Goal: Information Seeking & Learning: Learn about a topic

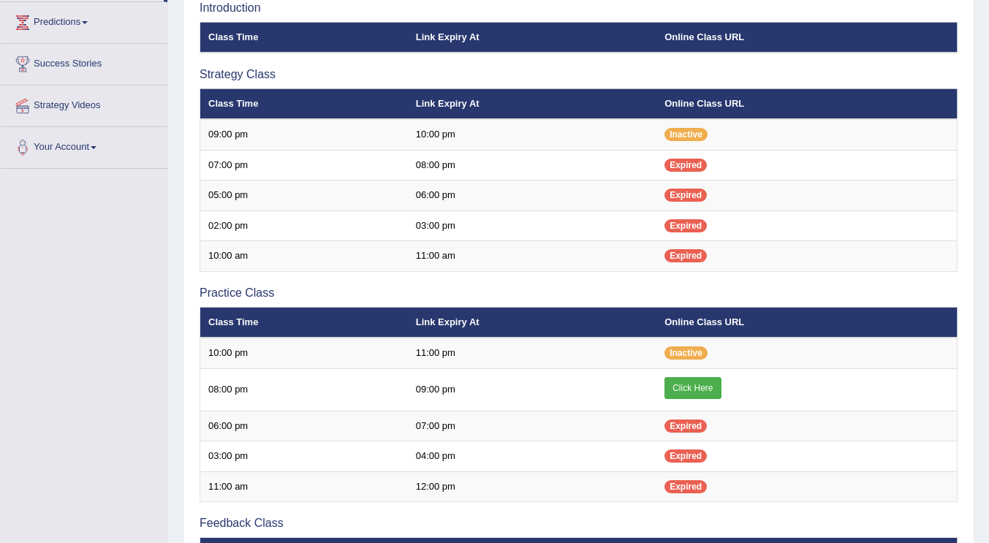
scroll to position [238, 0]
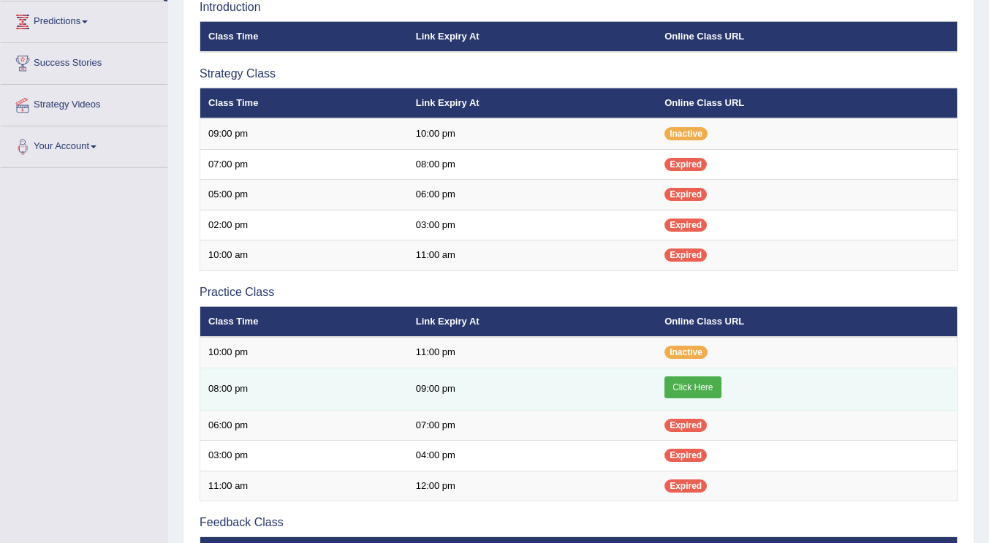
click at [683, 385] on link "Click Here" at bounding box center [692, 387] width 56 height 22
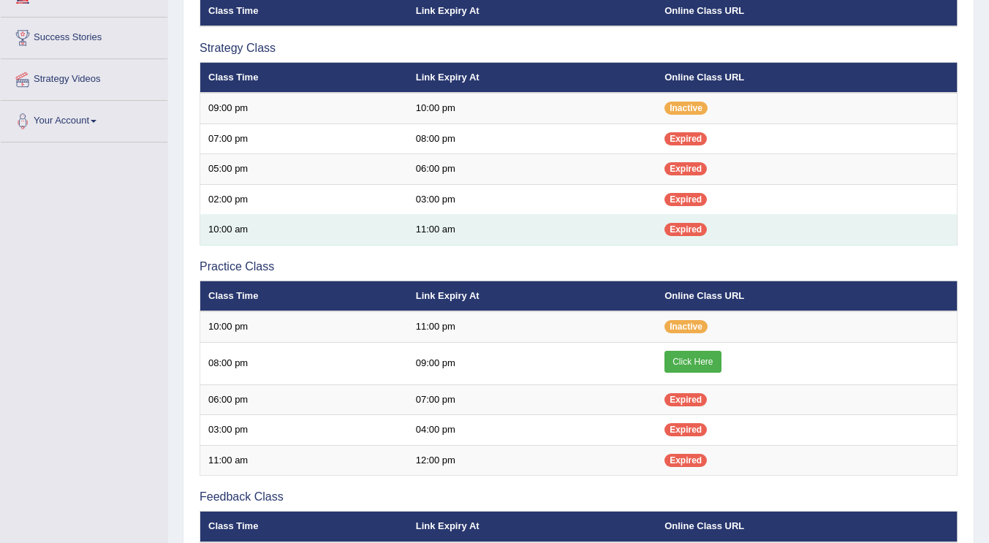
scroll to position [265, 0]
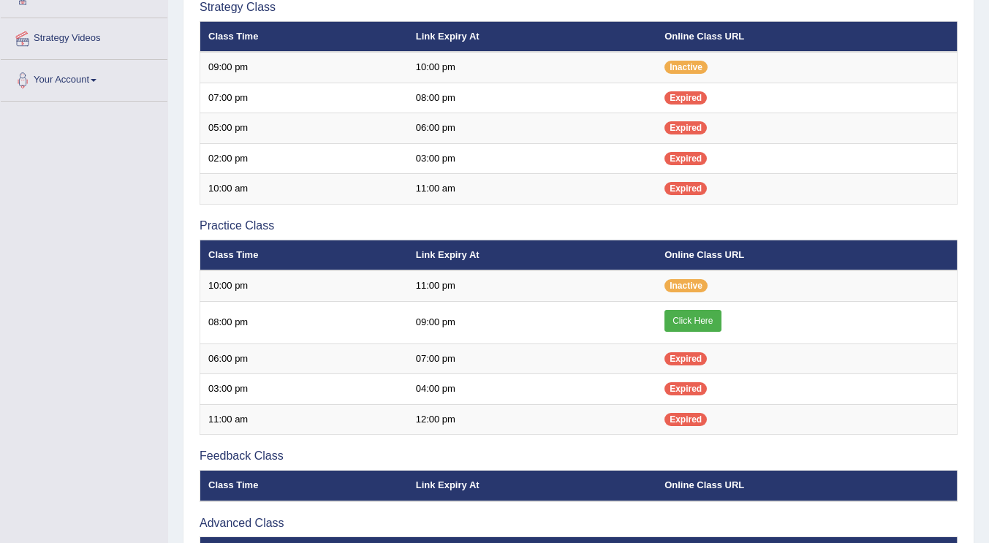
scroll to position [265, 0]
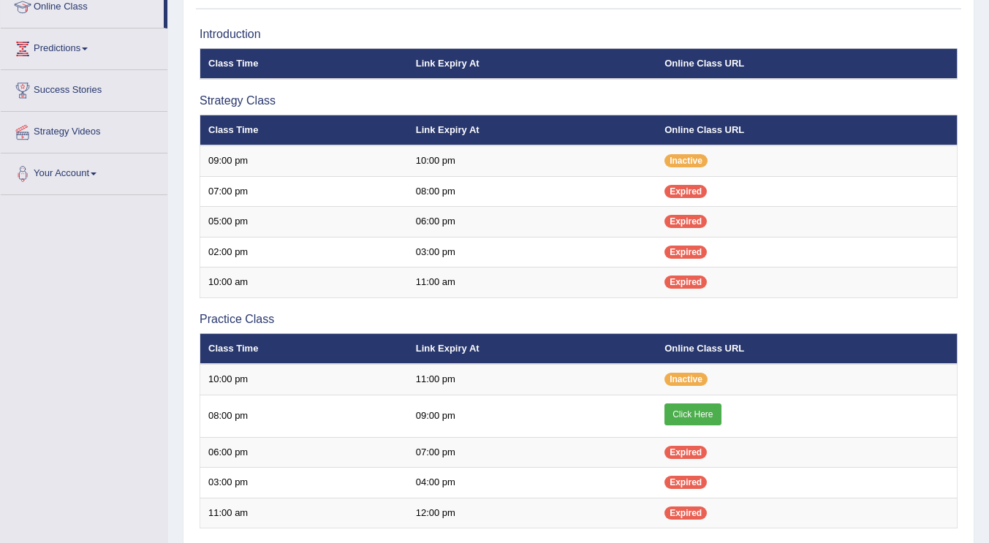
scroll to position [211, 0]
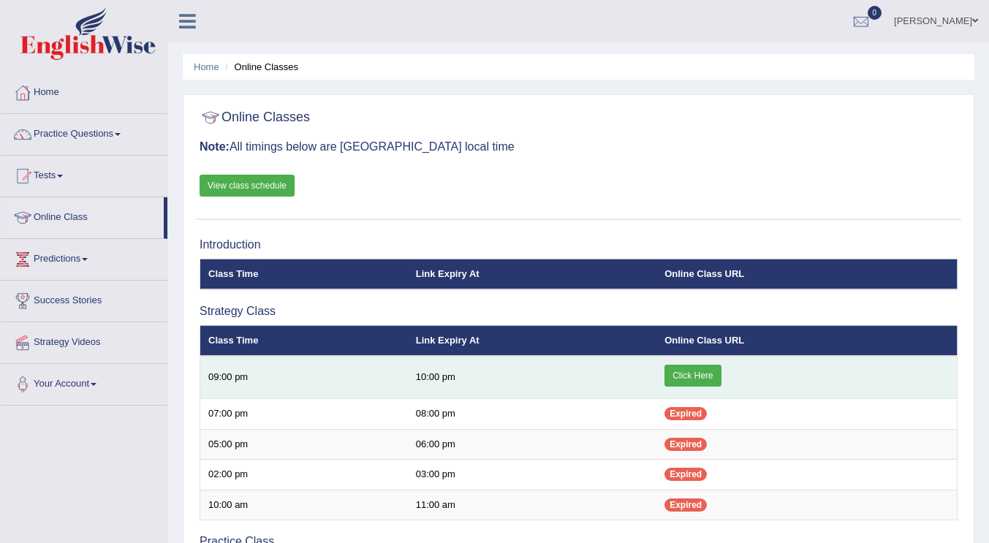
click at [692, 376] on link "Click Here" at bounding box center [692, 376] width 56 height 22
